Goal: Check status

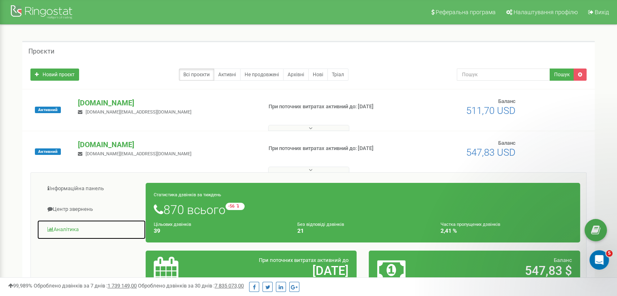
click at [67, 231] on link "Аналiтика" at bounding box center [91, 230] width 109 height 20
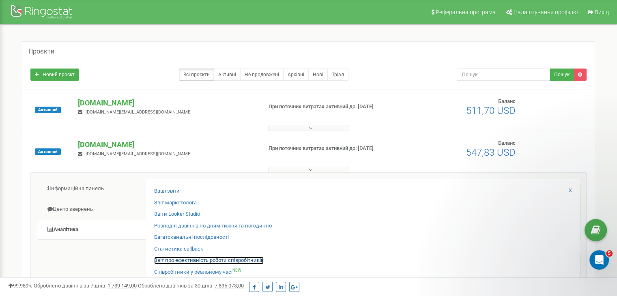
click at [187, 262] on link "Звіт про ефективність роботи співробітників" at bounding box center [208, 261] width 109 height 8
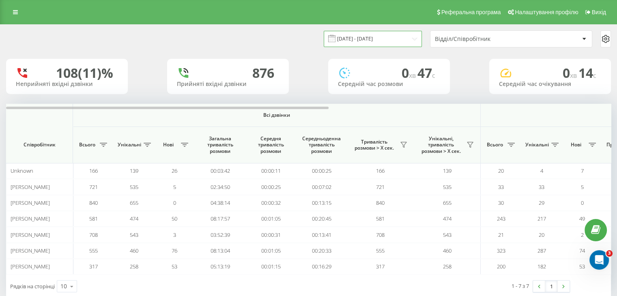
click at [410, 38] on input "[DATE] - [DATE]" at bounding box center [373, 39] width 98 height 16
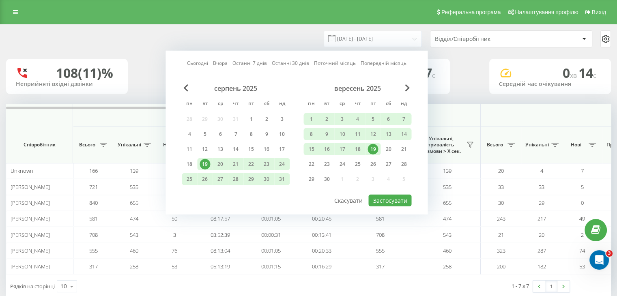
click at [373, 149] on div "19" at bounding box center [372, 149] width 11 height 11
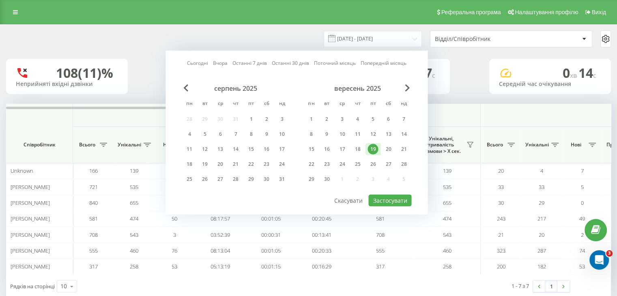
click at [373, 149] on div "19" at bounding box center [372, 149] width 11 height 11
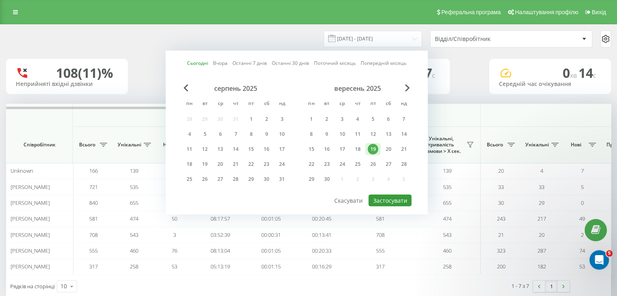
click at [391, 197] on button "Застосувати" at bounding box center [389, 201] width 43 height 12
type input "[DATE] - [DATE]"
